Goal: Task Accomplishment & Management: Use online tool/utility

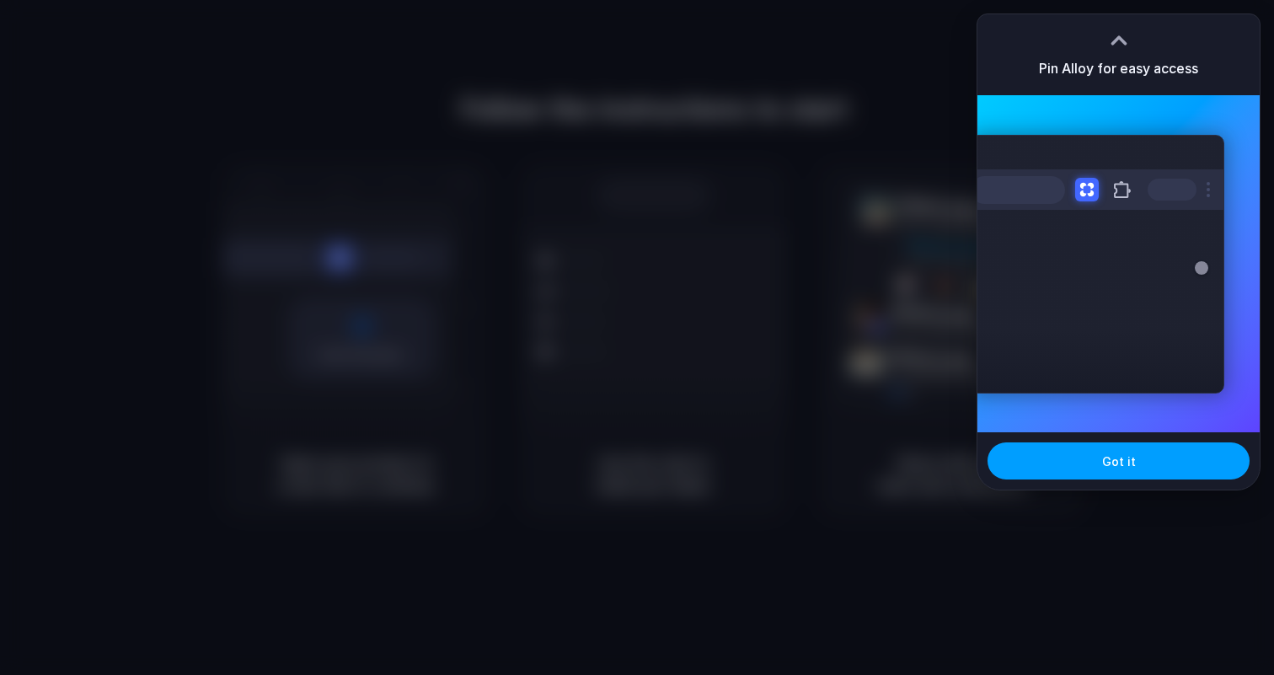
click at [1039, 460] on button "Got it" at bounding box center [1119, 460] width 262 height 37
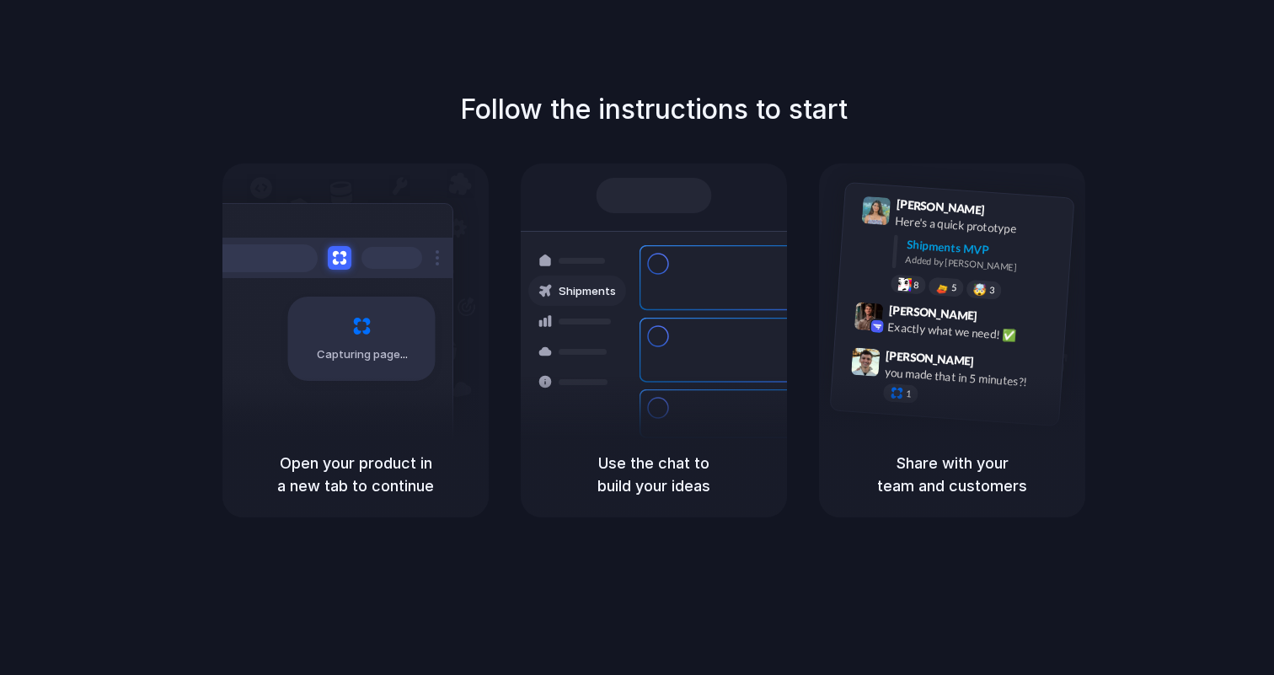
click at [1064, 36] on div "Follow the instructions to start Capturing page Open your product in a new tab …" at bounding box center [654, 354] width 1308 height 709
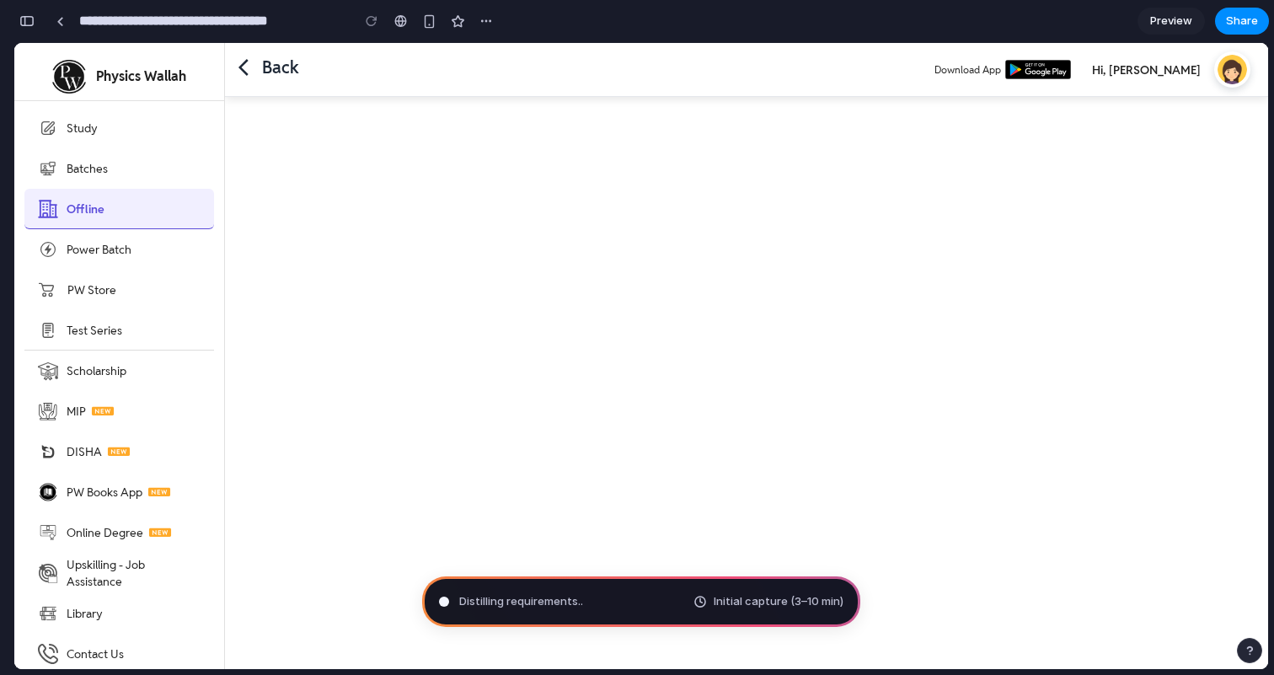
type input "**********"
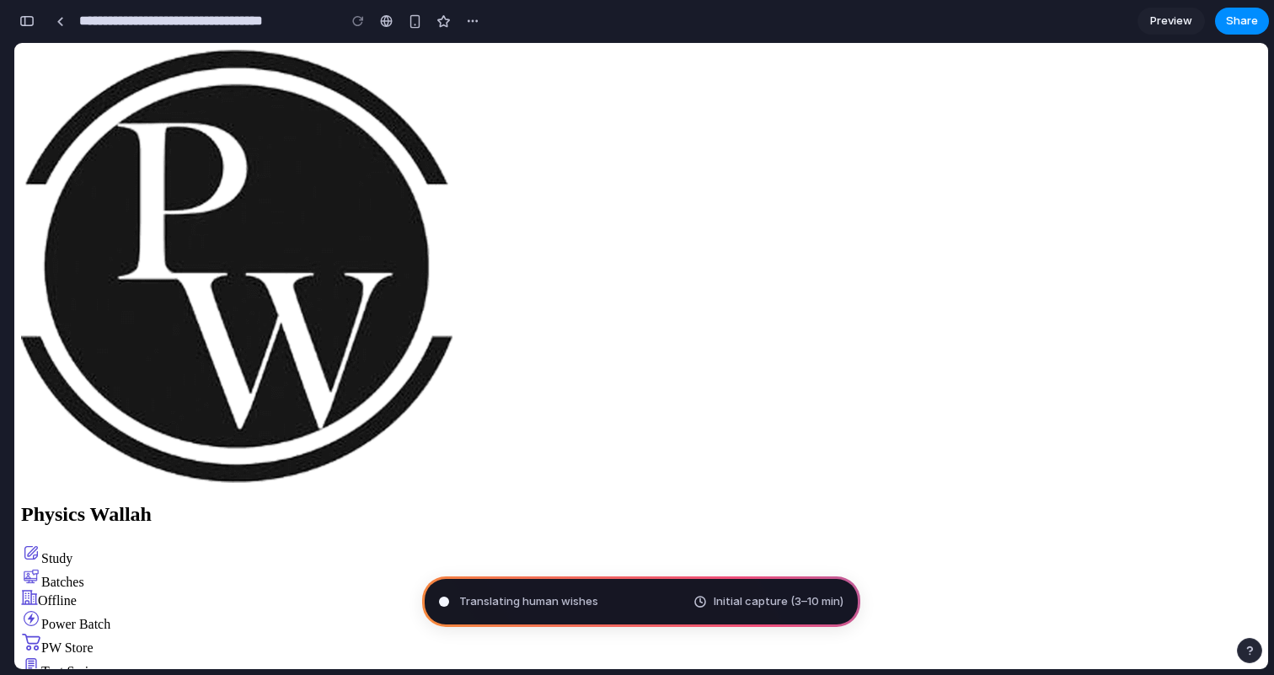
scroll to position [839, 0]
click at [525, 595] on span "Translating human wishes ..." at bounding box center [532, 601] width 147 height 17
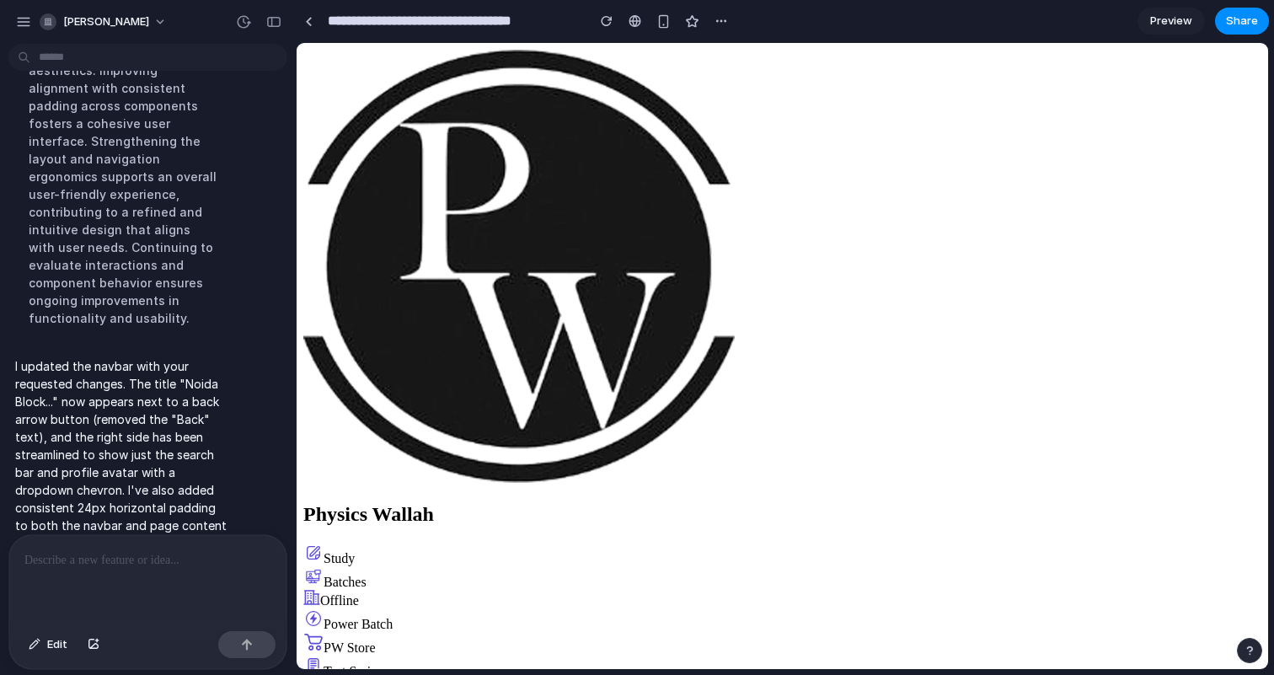
scroll to position [662, 0]
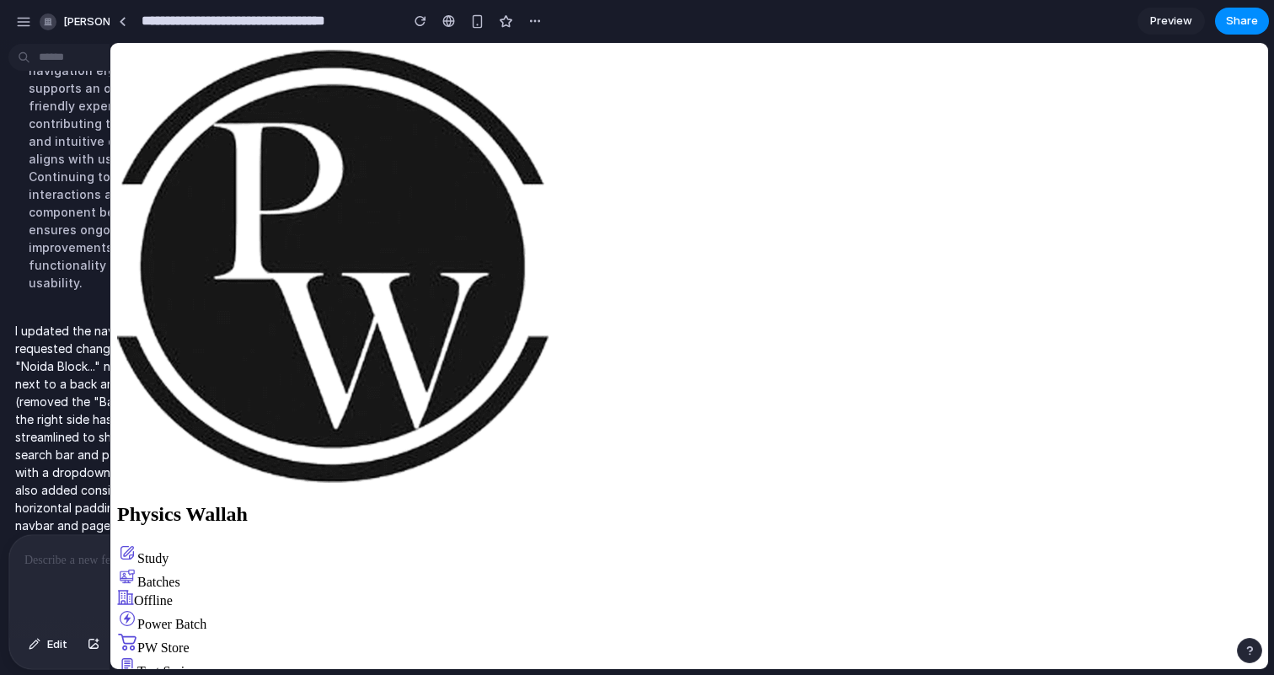
drag, startPoint x: 378, startPoint y: 324, endPoint x: 110, endPoint y: 344, distance: 268.7
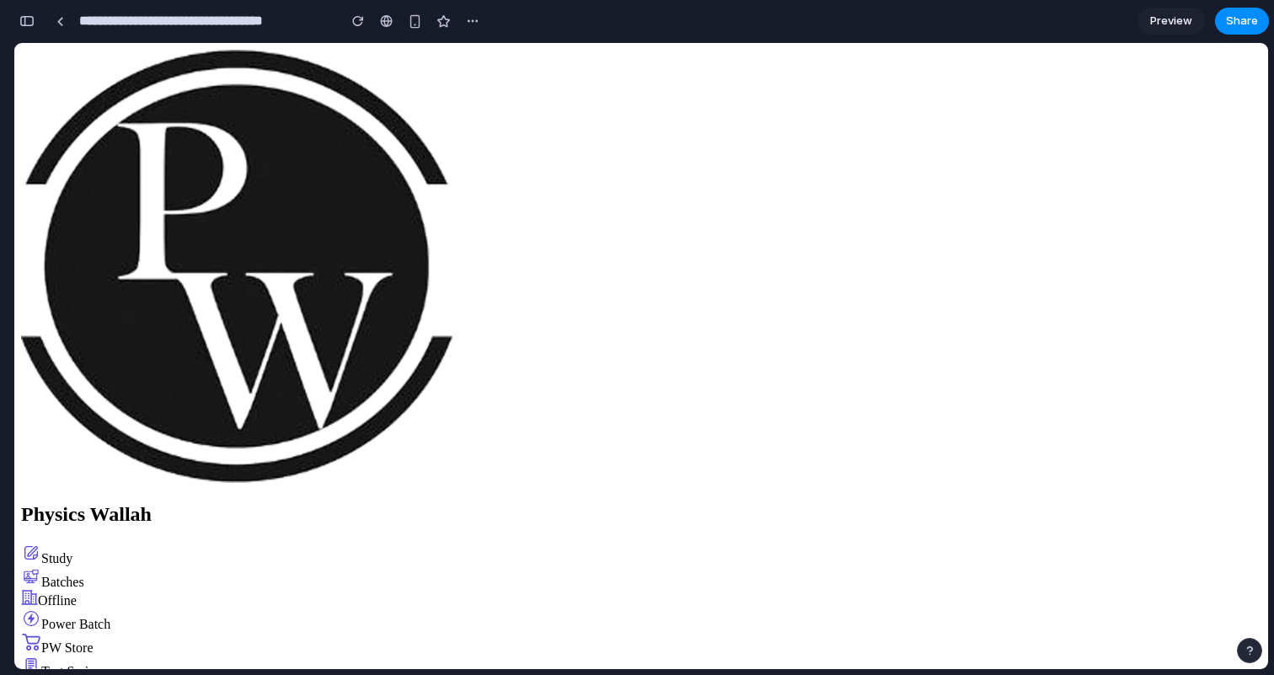
click at [134, 608] on div "Power Batch" at bounding box center [641, 620] width 1241 height 24
type input "**"
click at [56, 24] on link at bounding box center [59, 20] width 25 height 25
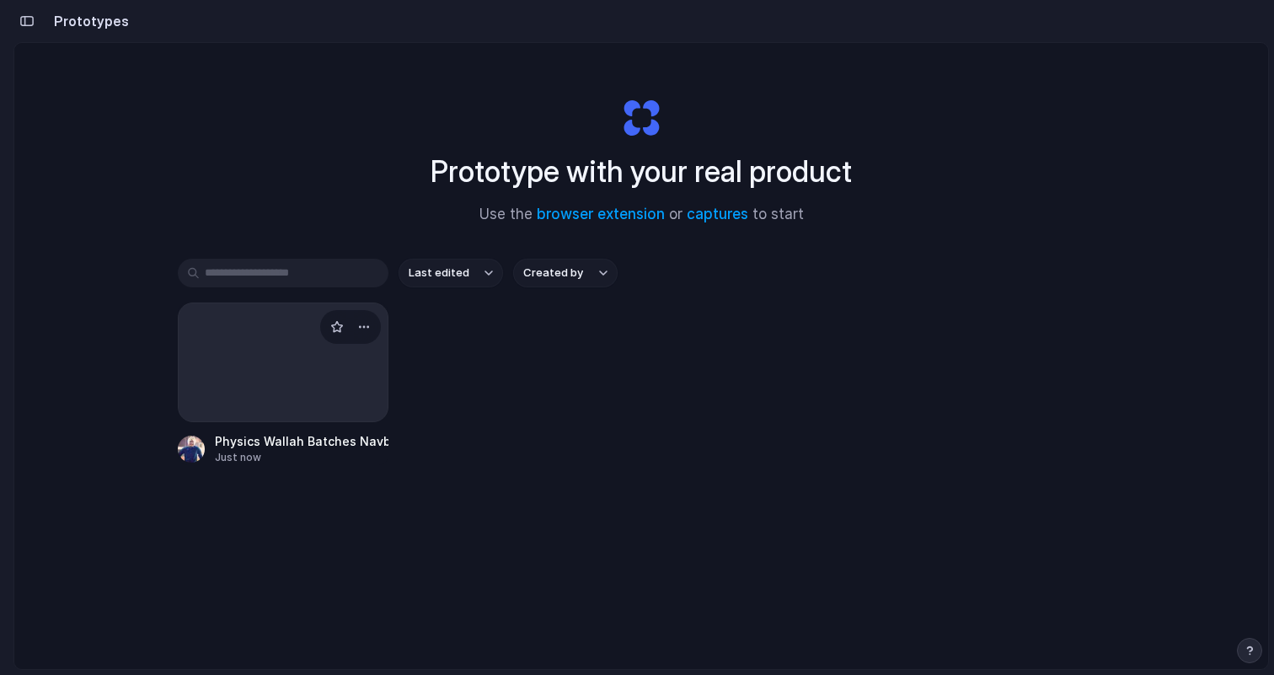
click at [297, 342] on div at bounding box center [283, 363] width 211 height 120
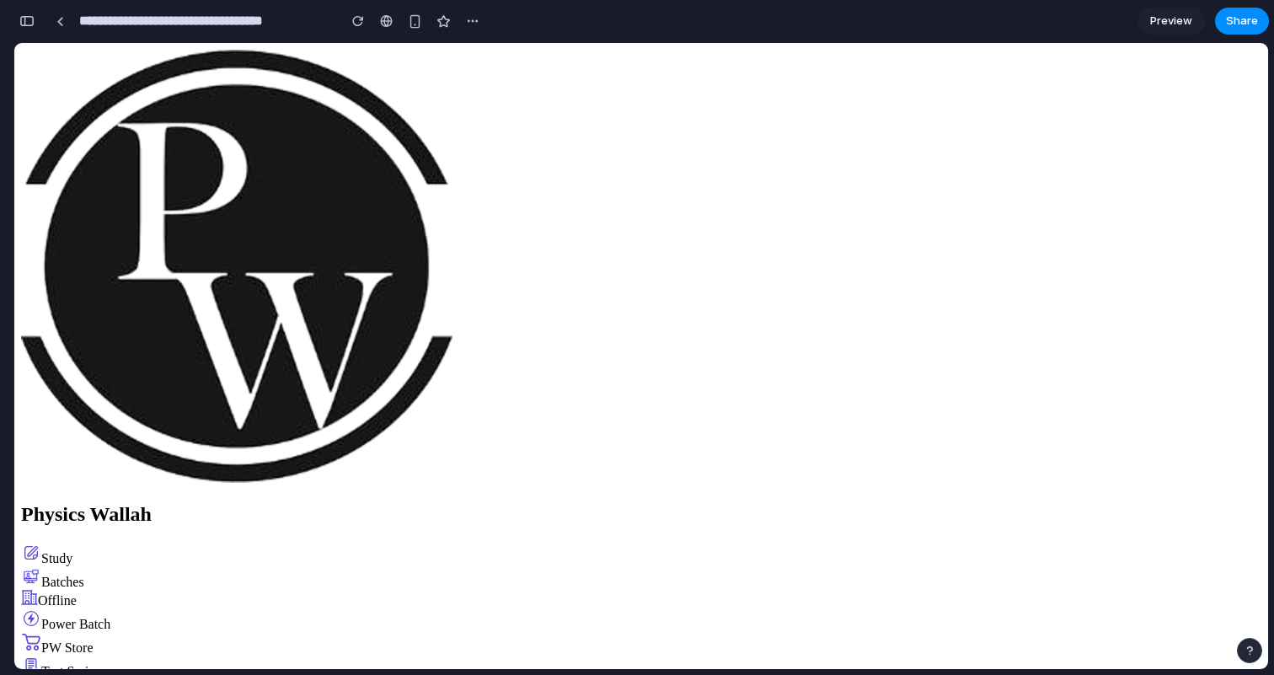
click at [13, 17] on div at bounding box center [7, 337] width 15 height 675
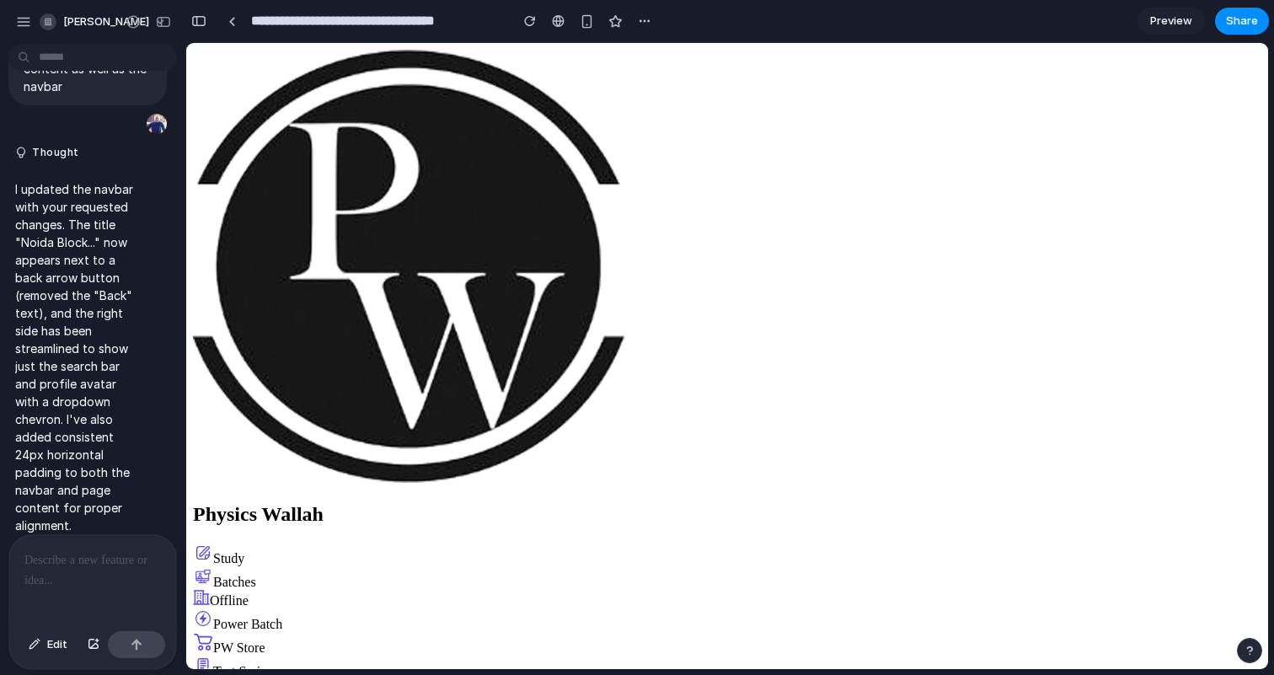
click at [104, 565] on p at bounding box center [92, 560] width 137 height 20
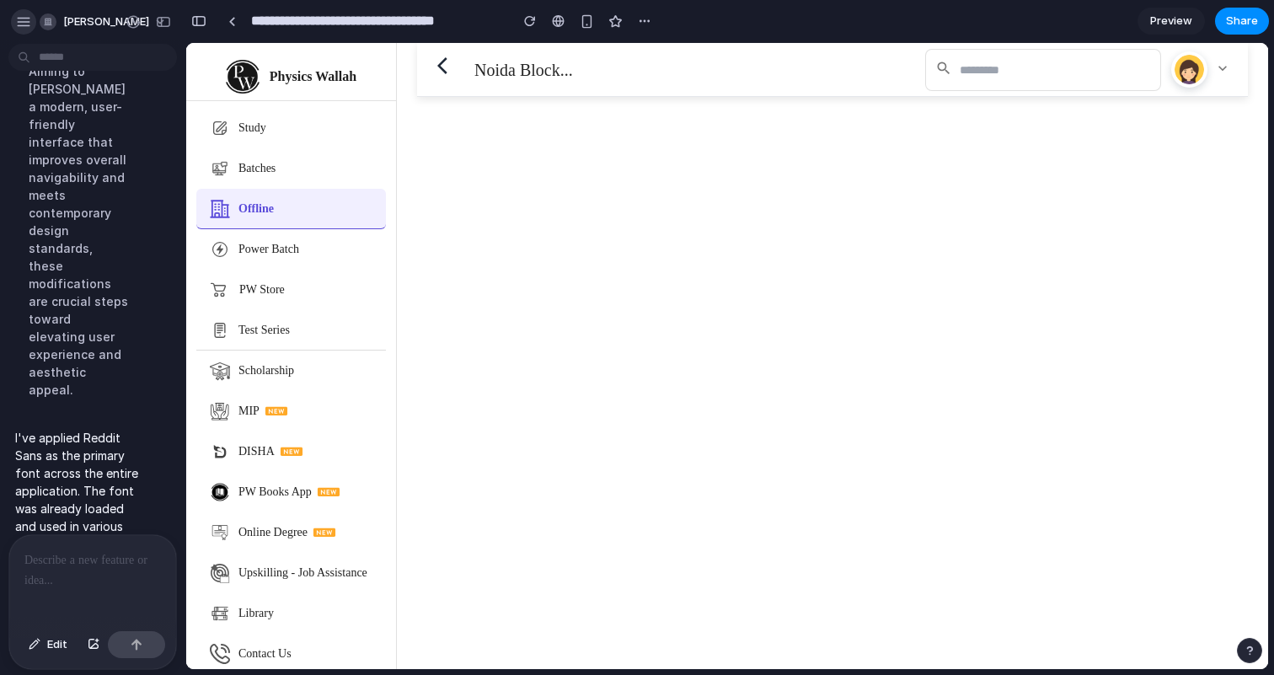
click at [17, 16] on div "button" at bounding box center [23, 21] width 15 height 15
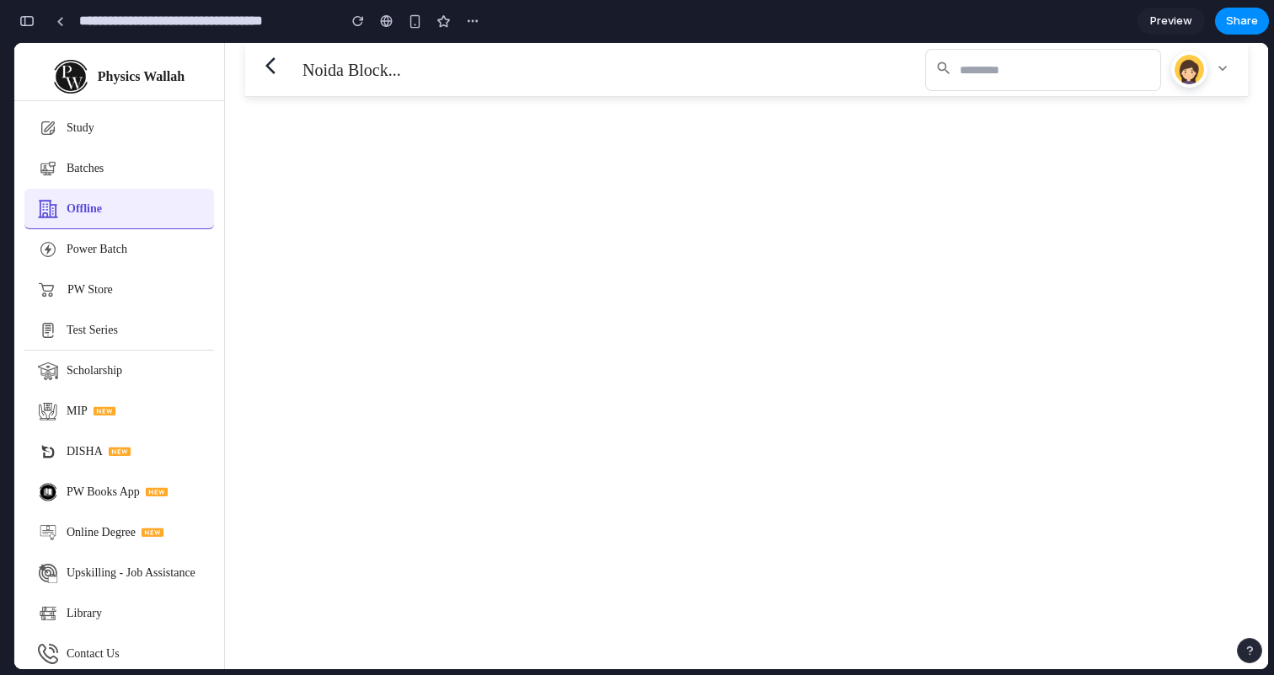
click at [25, 18] on div "button" at bounding box center [26, 21] width 15 height 12
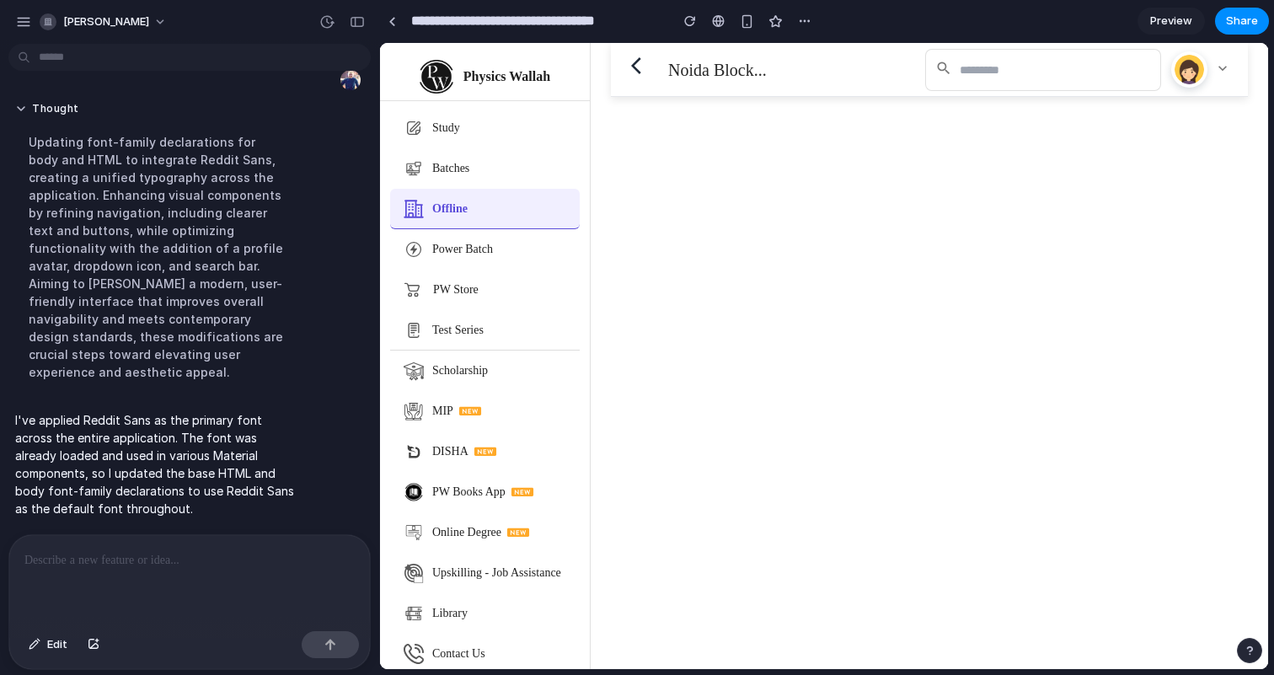
scroll to position [462, 0]
click at [175, 553] on p at bounding box center [189, 560] width 330 height 20
click at [598, 81] on mat-sidenav-content "arrow_back_ios Noida Block... search keyboard_arrow_down" at bounding box center [930, 356] width 678 height 626
click at [764, 16] on div at bounding box center [776, 20] width 25 height 25
click at [749, 19] on div "button" at bounding box center [747, 21] width 14 height 14
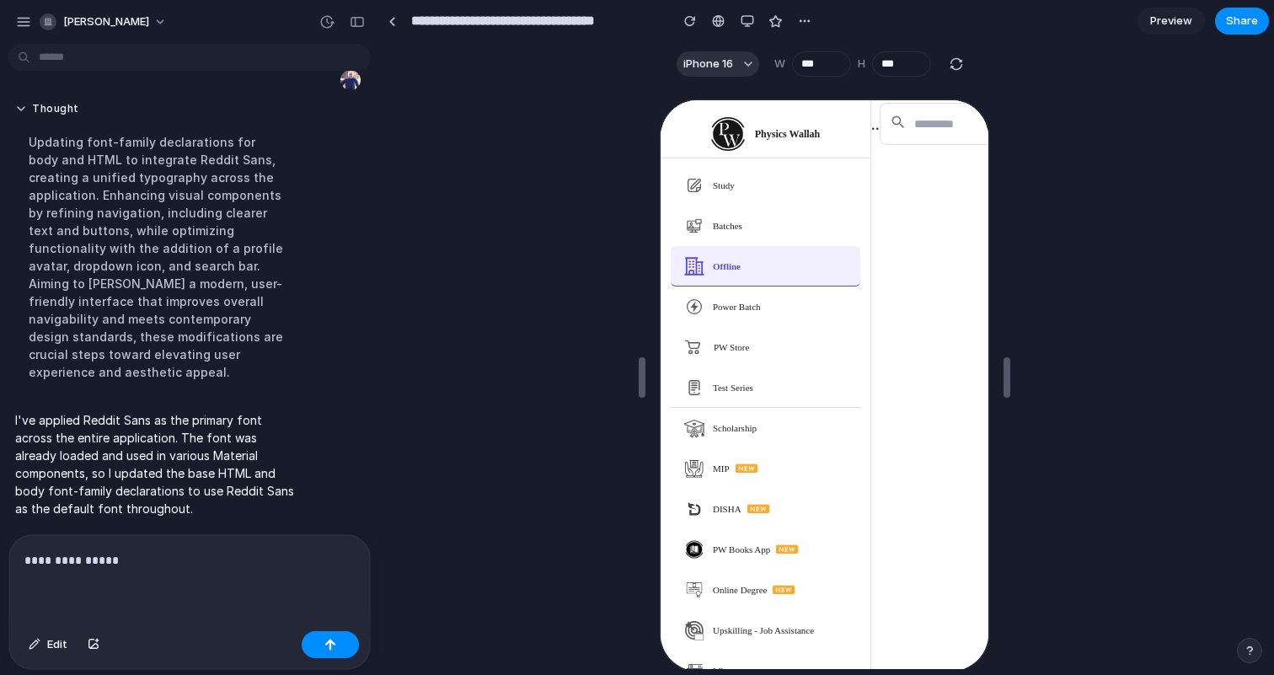
scroll to position [0, 0]
click at [687, 19] on div "button" at bounding box center [690, 21] width 12 height 12
click at [748, 24] on div "button" at bounding box center [747, 20] width 13 height 13
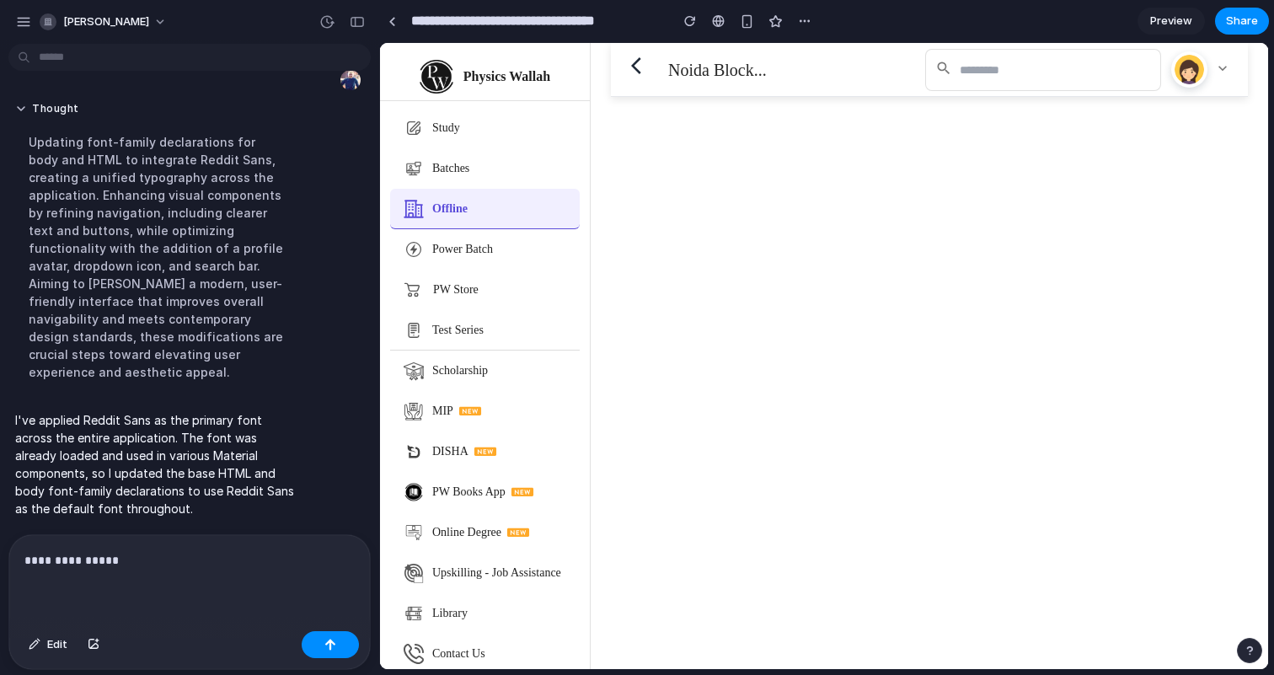
click at [1215, 76] on mat-icon "keyboard_arrow_down" at bounding box center [1224, 70] width 20 height 20
click at [1214, 73] on mat-icon "keyboard_arrow_down" at bounding box center [1224, 70] width 20 height 20
